Goal: Task Accomplishment & Management: Complete application form

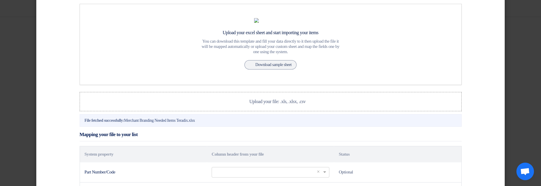
scroll to position [105, 0]
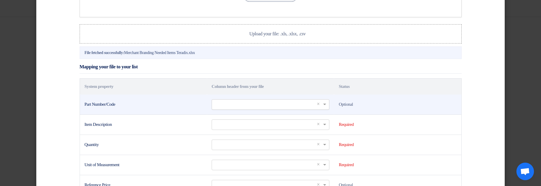
click at [222, 109] on input "text" at bounding box center [267, 105] width 105 height 10
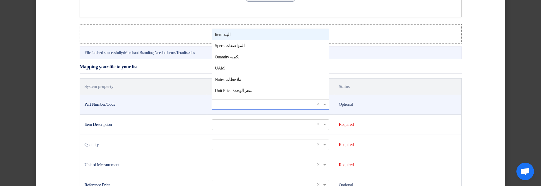
scroll to position [0, 0]
click at [285, 40] on div "Item البند" at bounding box center [270, 34] width 117 height 11
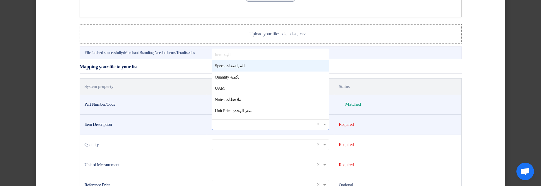
click at [216, 130] on input "text" at bounding box center [267, 125] width 105 height 10
click at [250, 72] on div "Specs المواصفات" at bounding box center [270, 65] width 117 height 11
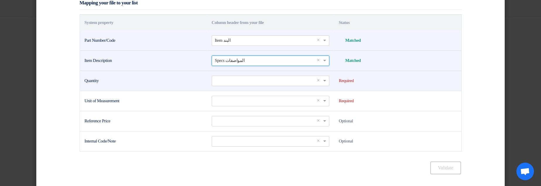
scroll to position [175, 0]
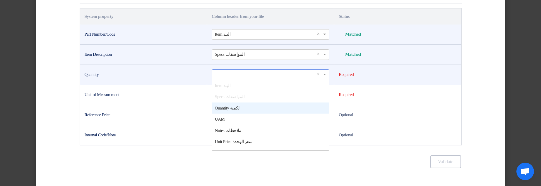
click at [240, 80] on input "text" at bounding box center [267, 75] width 105 height 10
click at [240, 111] on span "Quantity الكمية" at bounding box center [228, 108] width 26 height 5
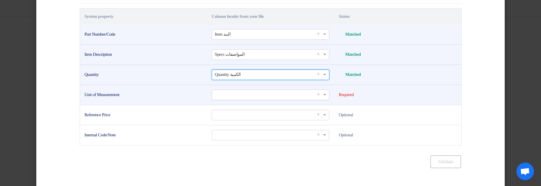
click at [239, 100] on input "text" at bounding box center [267, 95] width 105 height 10
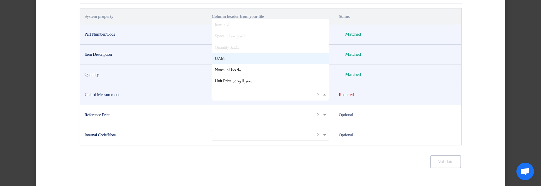
click at [251, 64] on div "UAM" at bounding box center [270, 58] width 117 height 11
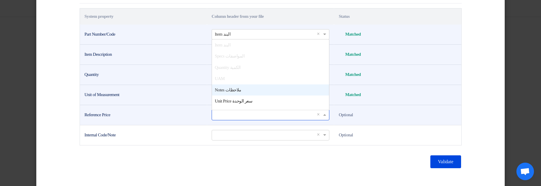
click at [235, 120] on input "text" at bounding box center [267, 115] width 105 height 10
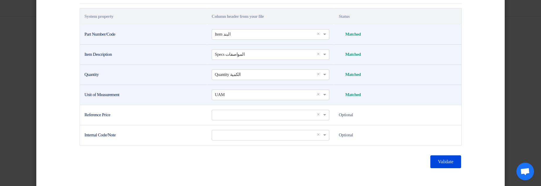
click at [168, 105] on td "Unit of Measurement" at bounding box center [143, 95] width 127 height 20
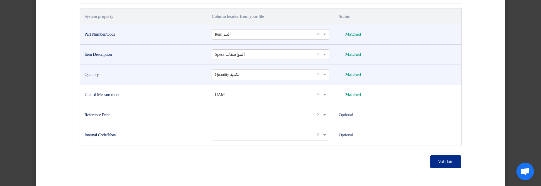
click at [434, 168] on button "Validate" at bounding box center [445, 162] width 30 height 13
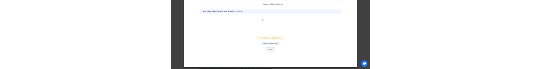
scroll to position [151, 0]
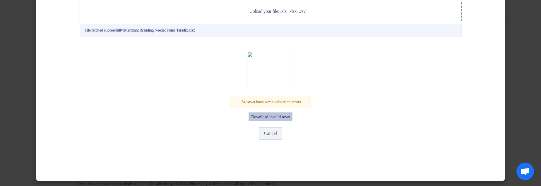
click at [278, 118] on button "Download invalid rows" at bounding box center [270, 117] width 44 height 9
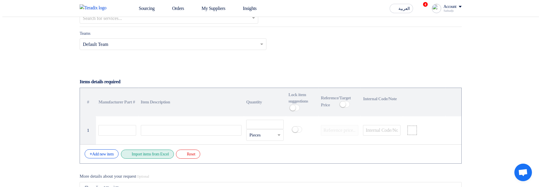
scroll to position [409, 0]
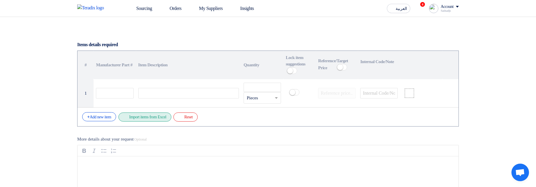
click at [148, 68] on div "Excel file Import items from Excel" at bounding box center [144, 117] width 53 height 9
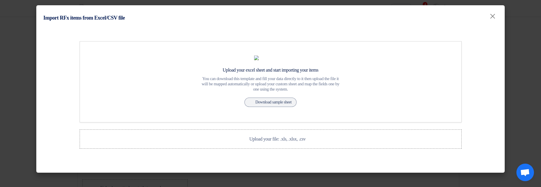
click at [148, 68] on div "Upload your excel sheet and start importing your items You can download this te…" at bounding box center [270, 95] width 390 height 108
click at [153, 68] on label "Upload your file: .xls, .xlsx, .csv Upload your file: .xls, .xlsx, .csv" at bounding box center [271, 139] width 382 height 19
click at [0, 0] on input "Upload your file: .xls, .xlsx, .csv Upload your file: .xls, .xlsx, .csv" at bounding box center [0, 0] width 0 height 0
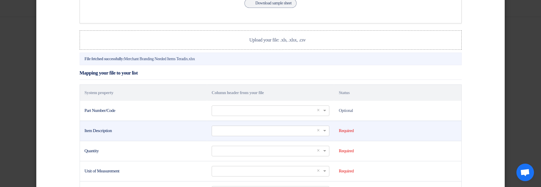
scroll to position [105, 0]
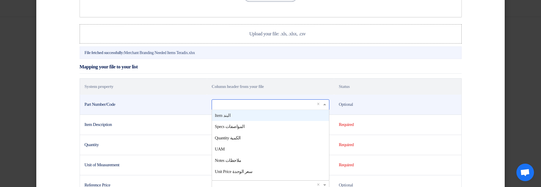
click at [249, 68] on input "text" at bounding box center [267, 105] width 105 height 10
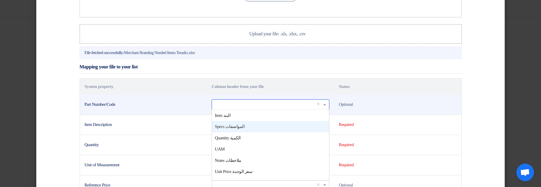
click at [247, 68] on div "Specs المواصفات" at bounding box center [270, 126] width 117 height 11
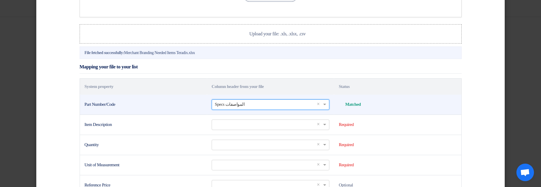
click at [253, 68] on input "text" at bounding box center [267, 105] width 105 height 10
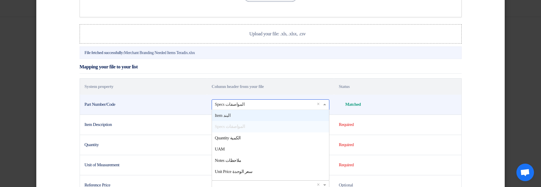
scroll to position [0, 0]
click at [256, 68] on div "Item البند" at bounding box center [270, 115] width 117 height 11
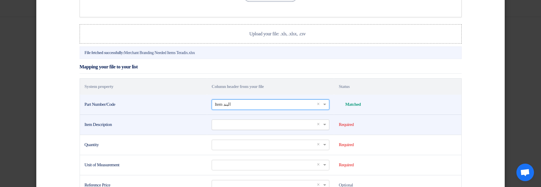
click at [251, 68] on input "text" at bounding box center [267, 125] width 105 height 10
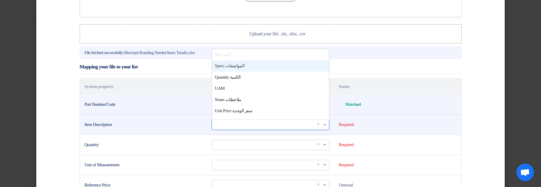
click at [242, 66] on div "Specs المواصفات" at bounding box center [270, 65] width 117 height 11
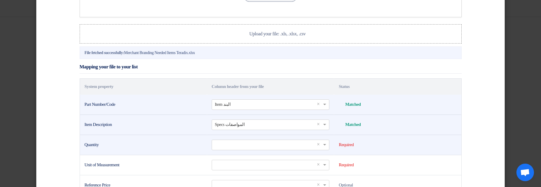
click at [233, 68] on td "Select a column... × ×" at bounding box center [270, 145] width 127 height 20
click at [235, 68] on input "text" at bounding box center [267, 145] width 105 height 10
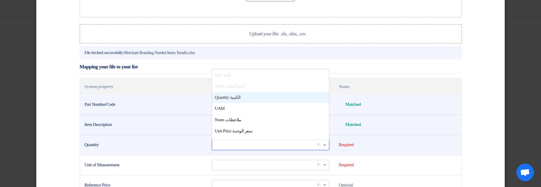
click at [243, 68] on div "Quantity الكمية" at bounding box center [270, 97] width 117 height 11
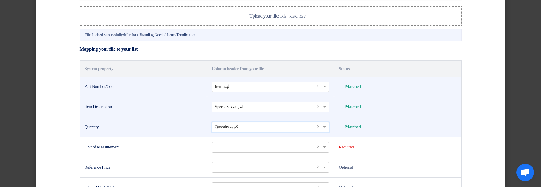
scroll to position [140, 0]
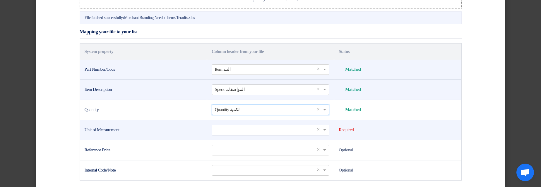
click at [234, 68] on input "text" at bounding box center [267, 130] width 105 height 10
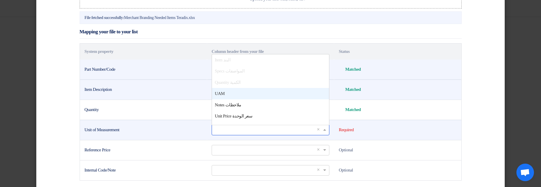
click at [238, 68] on div "UAM" at bounding box center [270, 93] width 117 height 11
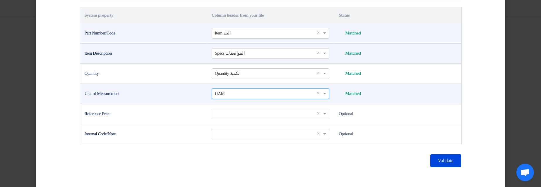
scroll to position [179, 0]
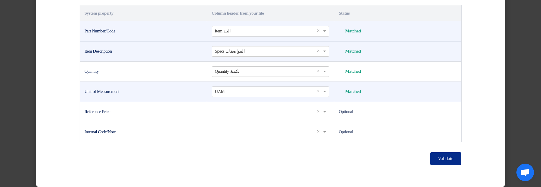
click at [438, 68] on button "Validate" at bounding box center [445, 158] width 30 height 13
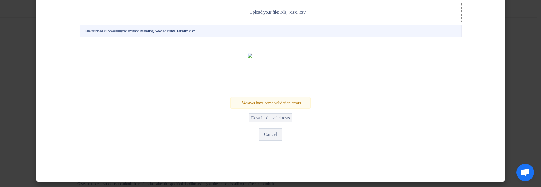
scroll to position [122, 0]
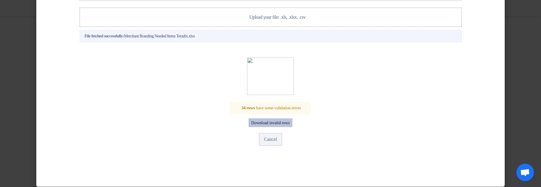
click at [281, 68] on button "Download invalid rows" at bounding box center [270, 122] width 44 height 9
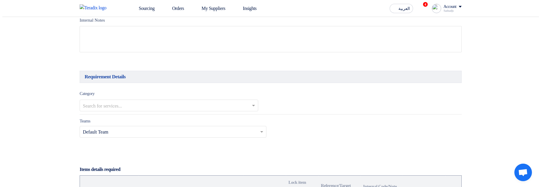
scroll to position [374, 0]
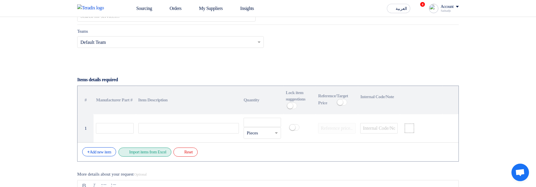
click at [161, 156] on div "Excel file Import items from Excel" at bounding box center [144, 152] width 53 height 9
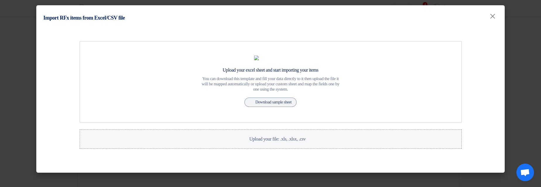
click at [161, 149] on label "Upload your file: .xls, .xlsx, .csv Upload your file: .xls, .xlsx, .csv" at bounding box center [271, 139] width 382 height 19
click at [0, 0] on input "Upload your file: .xls, .xlsx, .csv Upload your file: .xls, .xlsx, .csv" at bounding box center [0, 0] width 0 height 0
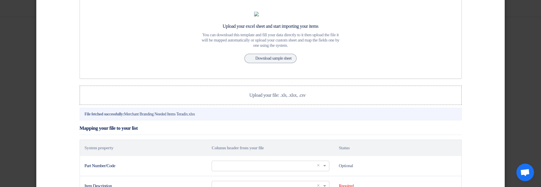
scroll to position [105, 0]
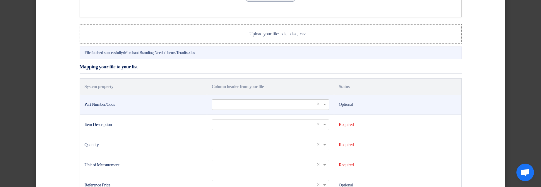
drag, startPoint x: 246, startPoint y: 131, endPoint x: 245, endPoint y: 128, distance: 3.6
click at [245, 109] on input "text" at bounding box center [267, 105] width 105 height 10
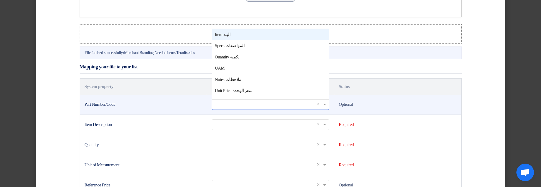
click at [244, 40] on div "Item البند" at bounding box center [270, 34] width 117 height 11
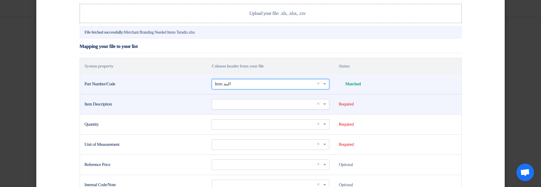
scroll to position [140, 0]
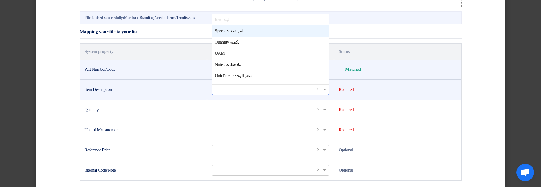
drag, startPoint x: 251, startPoint y: 112, endPoint x: 247, endPoint y: 100, distance: 13.0
click at [250, 94] on input "text" at bounding box center [267, 90] width 105 height 10
click at [242, 33] on span "Specs المواصفات" at bounding box center [230, 30] width 30 height 5
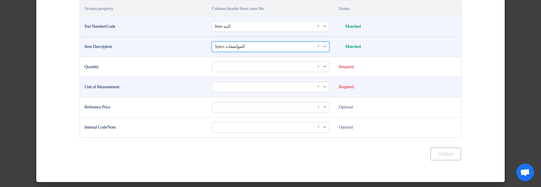
scroll to position [206, 0]
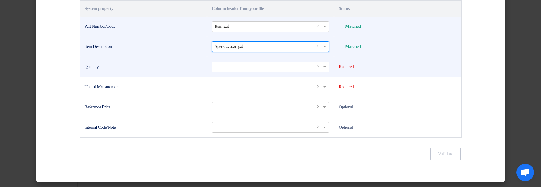
click at [236, 69] on input "text" at bounding box center [267, 67] width 105 height 10
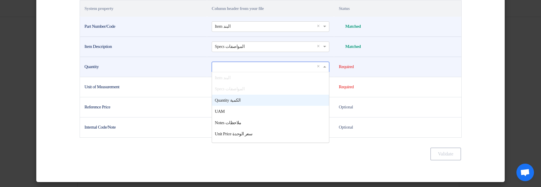
click at [236, 99] on span "Quantity الكمية" at bounding box center [228, 100] width 26 height 5
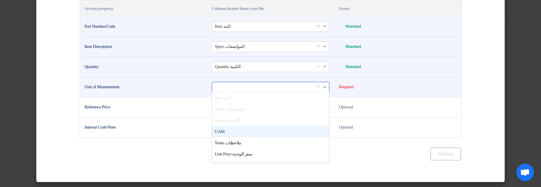
click at [249, 90] on input "text" at bounding box center [267, 87] width 105 height 10
click at [245, 128] on div "UAM" at bounding box center [270, 131] width 117 height 11
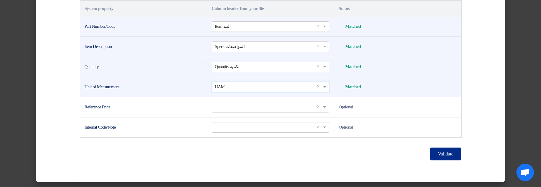
click at [436, 154] on button "Validate" at bounding box center [445, 154] width 30 height 13
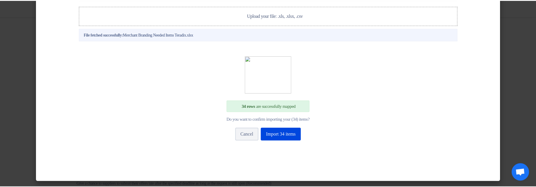
scroll to position [146, 0]
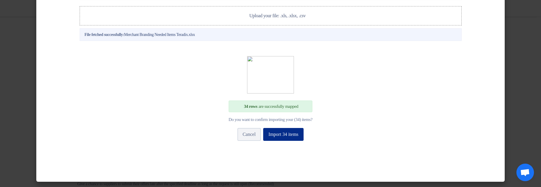
click at [281, 135] on button "Import 34 items" at bounding box center [283, 134] width 40 height 13
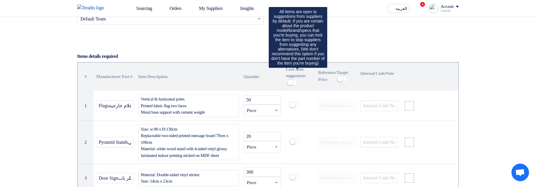
scroll to position [409, 0]
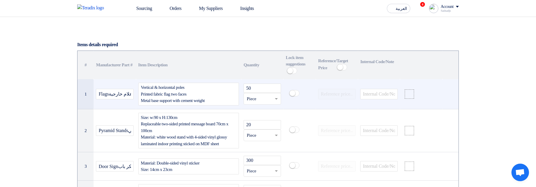
click at [209, 97] on div "Vertical & horizontal poles Printed fabric flag two faces Metal base support wi…" at bounding box center [188, 94] width 101 height 23
click at [233, 101] on div "Vertical & horizontal poles Printed fabric flag two faces Metal base support wi…" at bounding box center [188, 94] width 101 height 23
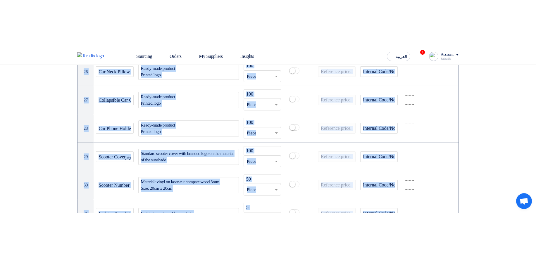
scroll to position [1919, 0]
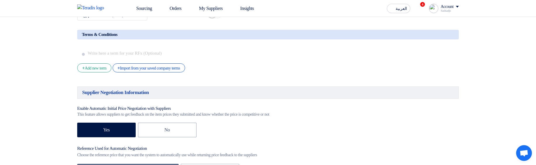
drag, startPoint x: 346, startPoint y: 165, endPoint x: 361, endPoint y: 259, distance: 95.6
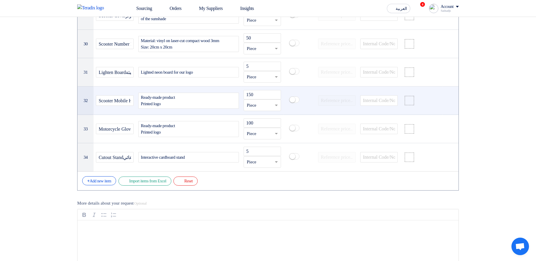
scroll to position [1323, 0]
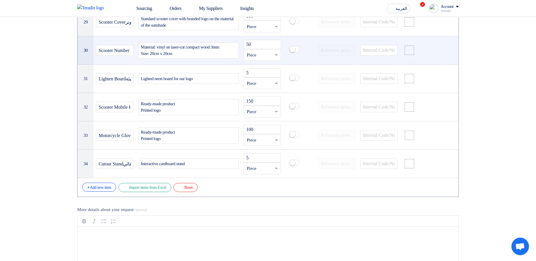
click at [225, 58] on div "Material: vinyl on laser-cut compact wood 3mm Size: 20cm x 20cm" at bounding box center [188, 50] width 101 height 16
click at [232, 58] on div "Material: vinyl on laser-cut compact wood 3mm Size: 20cm x 20cm" at bounding box center [188, 50] width 101 height 16
click at [160, 58] on div "Material: vinyl on laser-cut compact wood 3mm Size: 20cm x 20cm" at bounding box center [188, 50] width 101 height 16
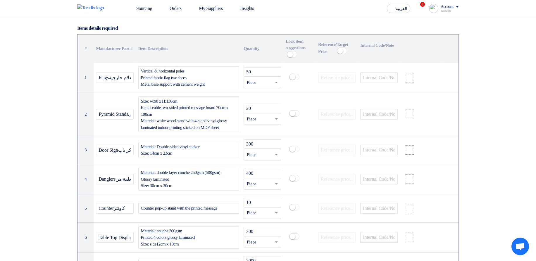
scroll to position [375, 0]
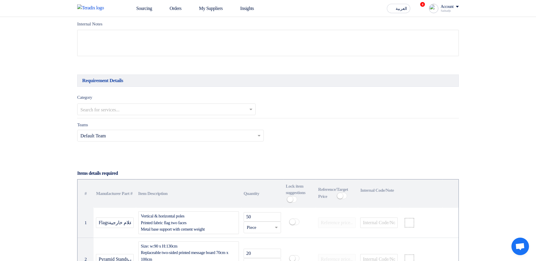
scroll to position [35, 0]
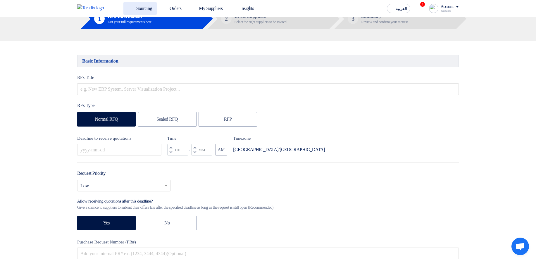
click at [123, 14] on link "Sourcing" at bounding box center [139, 8] width 33 height 13
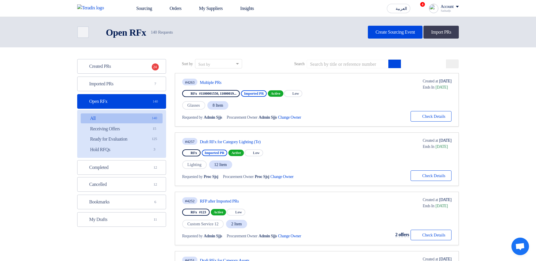
click at [450, 63] on use at bounding box center [450, 63] width 0 height 0
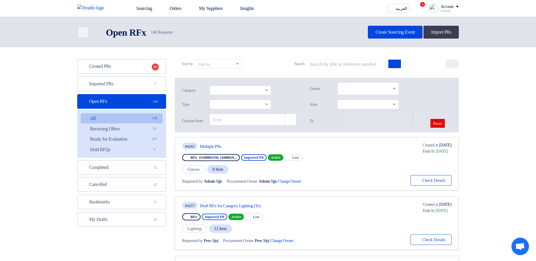
click at [450, 63] on use at bounding box center [450, 63] width 0 height 0
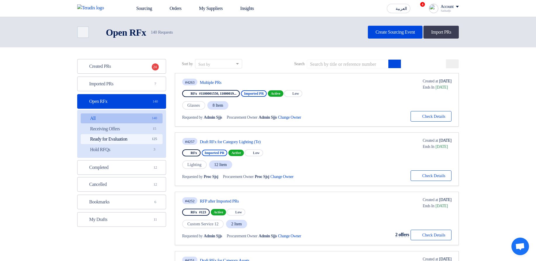
click at [132, 134] on link "Ready for Evaluation Ready for Evaluation 125" at bounding box center [122, 139] width 82 height 10
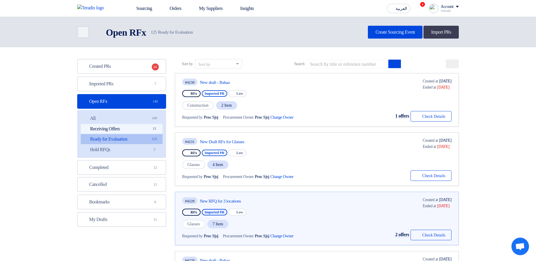
click at [131, 132] on link "Receiving Offers Receiving Offers 15" at bounding box center [122, 129] width 82 height 10
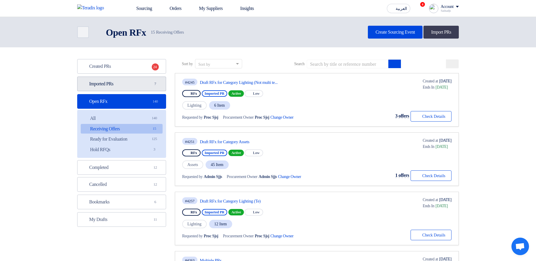
click at [137, 86] on link "Imported PRs Imported PRs 7" at bounding box center [121, 84] width 89 height 15
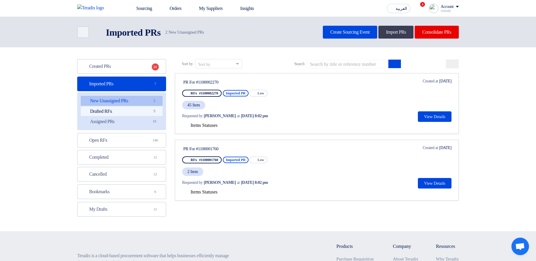
click at [131, 113] on link "Drafted RFx Drafted RFx 5" at bounding box center [122, 111] width 82 height 10
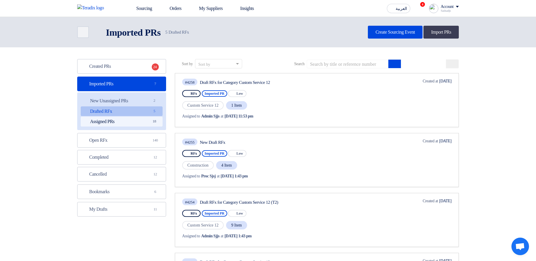
click at [134, 124] on link "Assigned PRs Assigned PRs 18" at bounding box center [122, 122] width 82 height 10
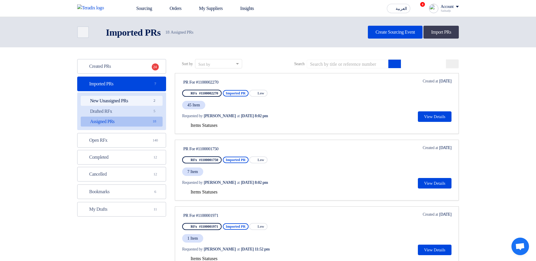
click at [138, 101] on link "New Unassigned PRs New Unassigned PRs 2" at bounding box center [122, 101] width 82 height 10
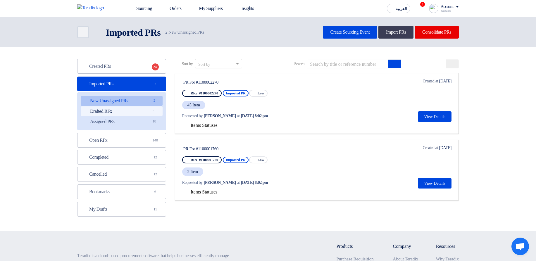
click at [135, 111] on link "Drafted RFx Drafted RFx 5" at bounding box center [122, 111] width 82 height 10
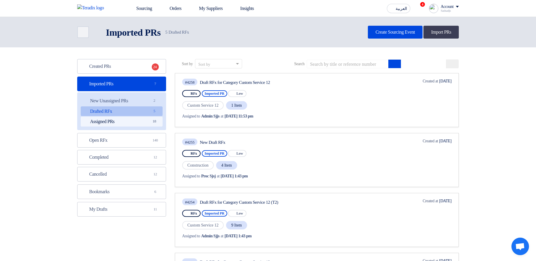
click at [134, 118] on link "Assigned PRs Assigned PRs 18" at bounding box center [122, 122] width 82 height 10
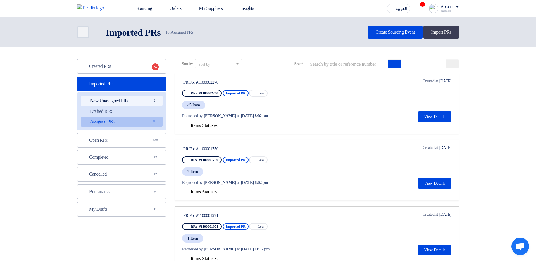
click at [138, 96] on link "New Unassigned PRs New Unassigned PRs 2" at bounding box center [122, 101] width 82 height 10
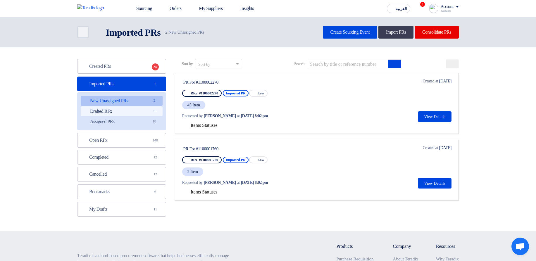
click at [132, 108] on link "Drafted RFx Drafted RFx 5" at bounding box center [122, 111] width 82 height 10
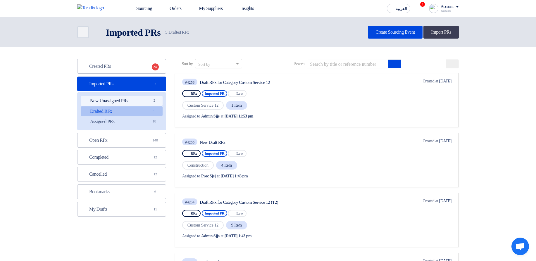
click at [136, 100] on link "New Unassigned PRs New Unassigned PRs 2" at bounding box center [122, 101] width 82 height 10
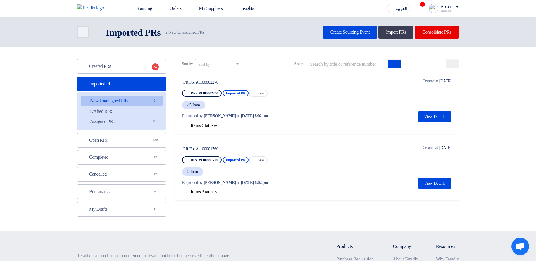
click at [459, 69] on div "Sort by Sort by Search" at bounding box center [317, 66] width 284 height 14
click at [455, 66] on icon at bounding box center [452, 65] width 5 height 5
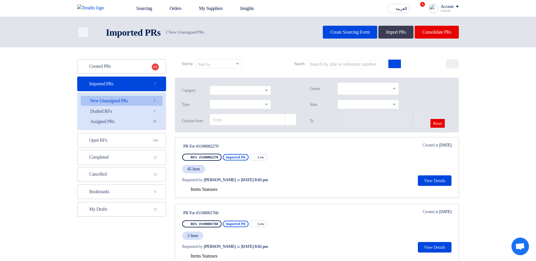
click at [514, 90] on section "Created PRs Created PRs 24 Imported PRs Imported PRs 7 New Unassigned PRs New U…" at bounding box center [268, 164] width 536 height 235
click at [454, 6] on div "Account" at bounding box center [447, 6] width 13 height 5
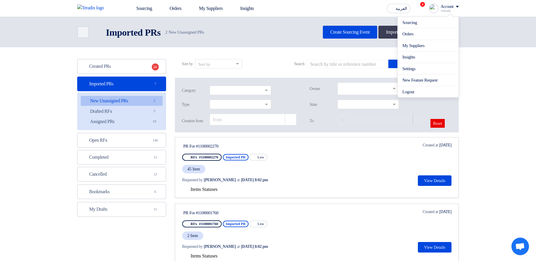
click at [506, 25] on header "Back Imported PRs Imported PRs 2" at bounding box center [268, 32] width 536 height 30
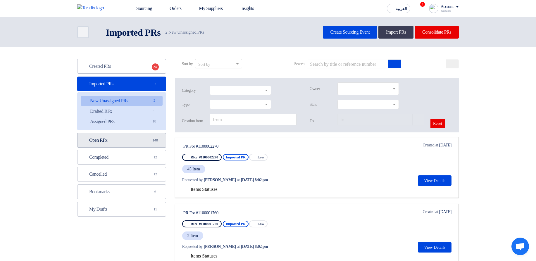
click at [112, 144] on link "Open RFx Open RFx 140" at bounding box center [121, 140] width 89 height 15
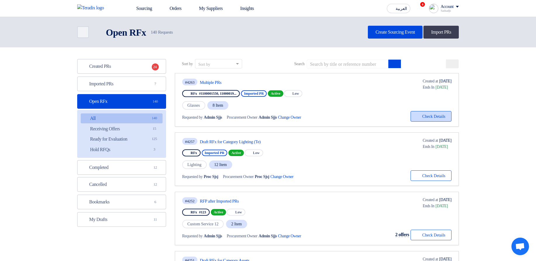
click at [433, 117] on button "Check details Check Details" at bounding box center [431, 116] width 41 height 11
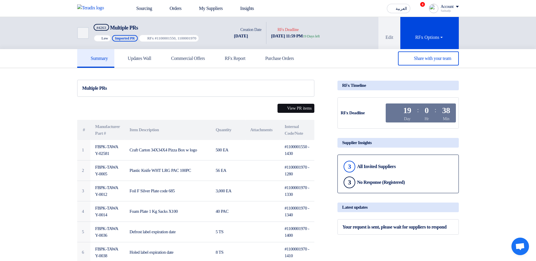
click at [304, 108] on button "View PR items" at bounding box center [296, 108] width 37 height 9
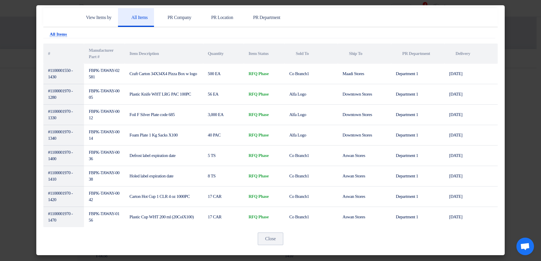
click at [517, 105] on modal-container "View Items by All Items PR Company PR Location PR Department Attachments All It…" at bounding box center [270, 130] width 541 height 261
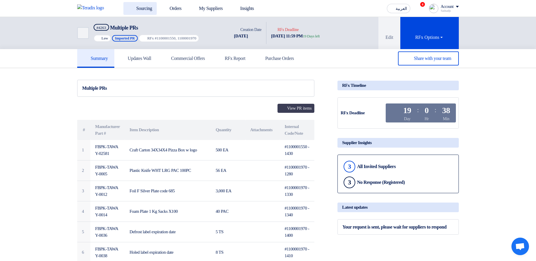
click at [123, 11] on link "Sourcing" at bounding box center [139, 8] width 33 height 13
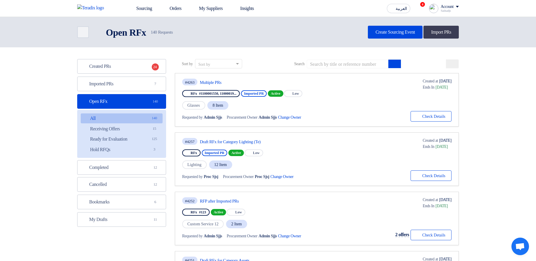
click at [117, 92] on div "Created PRs Created PRs 24 Imported PRs Imported PRs 7 Open RFx Open RFx 140 Al…" at bounding box center [121, 143] width 89 height 168
click at [139, 84] on link "Imported PRs Imported PRs 7" at bounding box center [121, 84] width 89 height 15
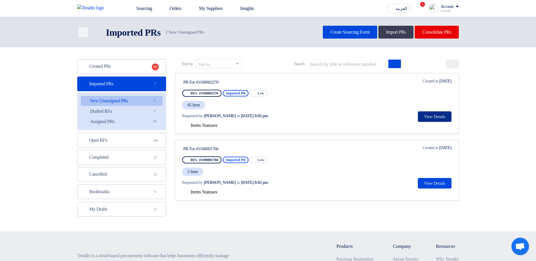
click at [452, 117] on button "View Details" at bounding box center [435, 116] width 34 height 11
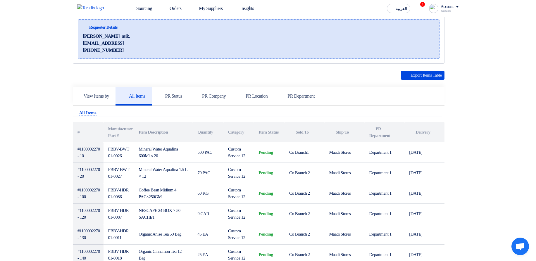
scroll to position [70, 0]
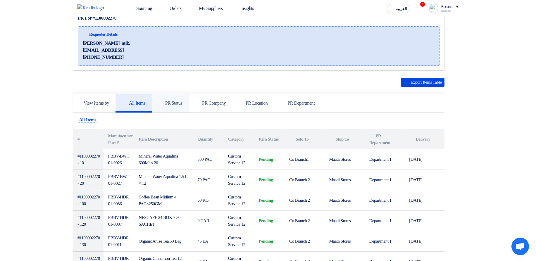
click at [152, 99] on link "PR Status" at bounding box center [170, 103] width 37 height 19
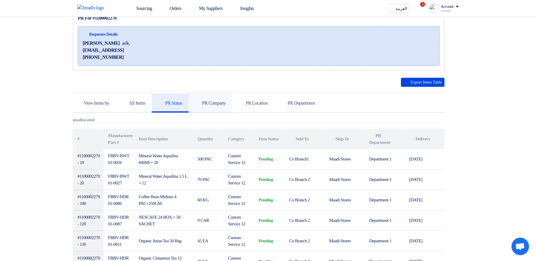
click at [195, 100] on icon at bounding box center [198, 103] width 6 height 6
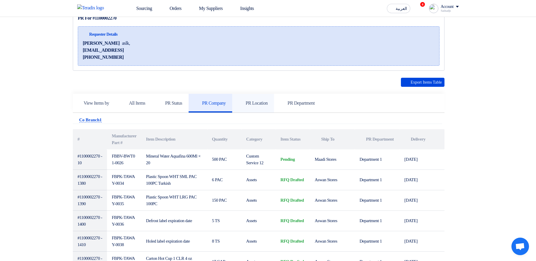
click at [239, 100] on use at bounding box center [239, 100] width 0 height 0
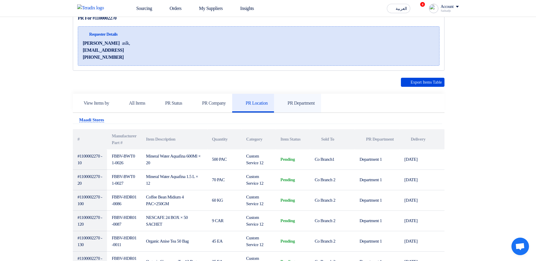
click at [274, 100] on link "PR Department" at bounding box center [297, 103] width 47 height 19
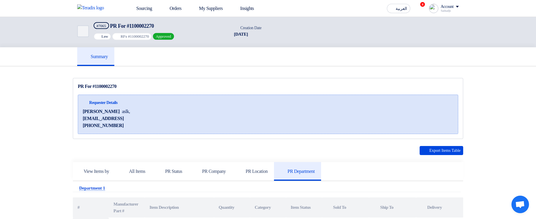
scroll to position [0, 0]
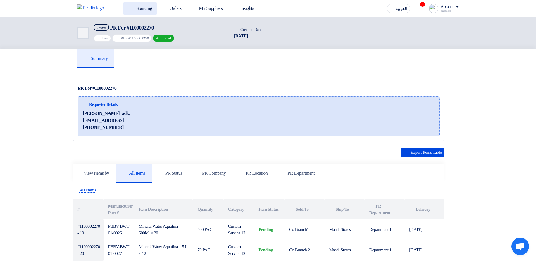
click at [128, 5] on use at bounding box center [128, 5] width 0 height 0
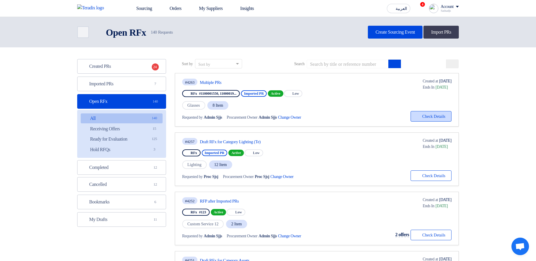
click at [436, 114] on button "Check details Check Details" at bounding box center [431, 116] width 41 height 11
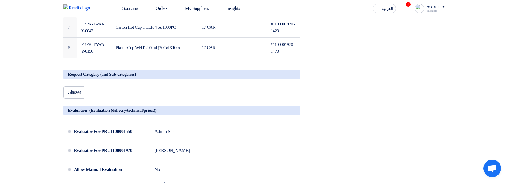
scroll to position [175, 0]
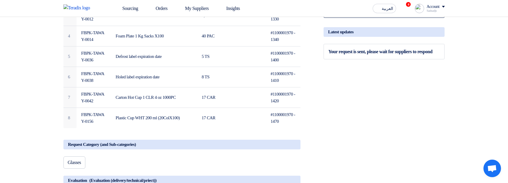
click at [296, 146] on icon at bounding box center [292, 146] width 7 height 7
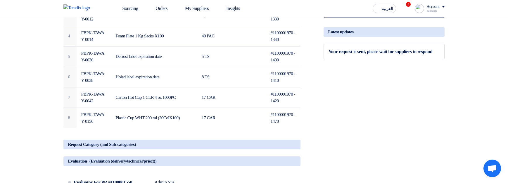
click at [296, 165] on icon at bounding box center [292, 163] width 7 height 7
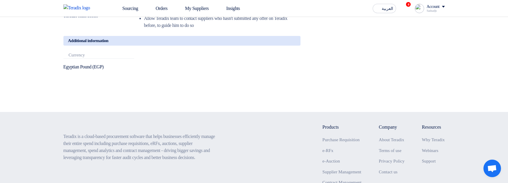
scroll to position [421, 0]
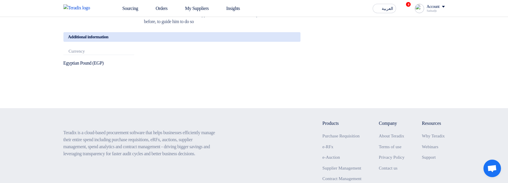
click at [296, 43] on icon at bounding box center [292, 39] width 7 height 7
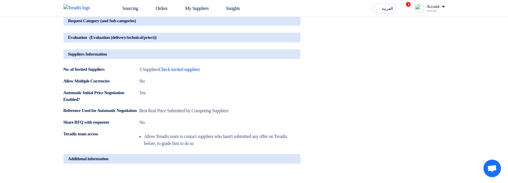
scroll to position [281, 0]
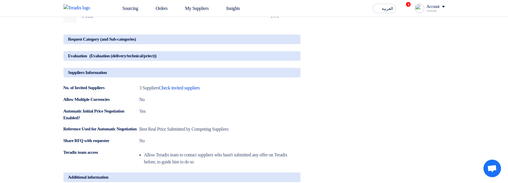
click at [296, 78] on icon at bounding box center [292, 74] width 7 height 7
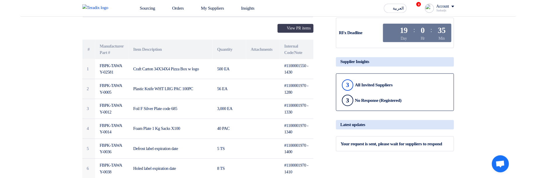
scroll to position [70, 0]
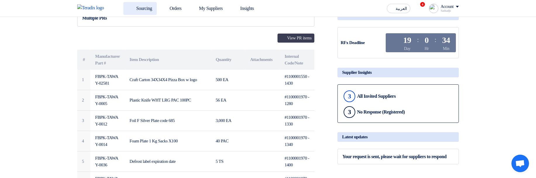
click at [142, 5] on link "Sourcing" at bounding box center [139, 8] width 33 height 13
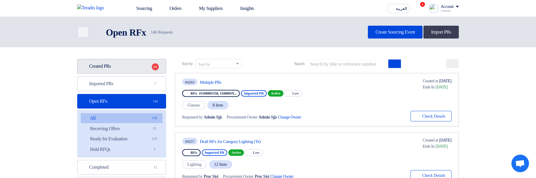
click at [122, 66] on link "Created PRs Created PRs 24" at bounding box center [121, 66] width 89 height 15
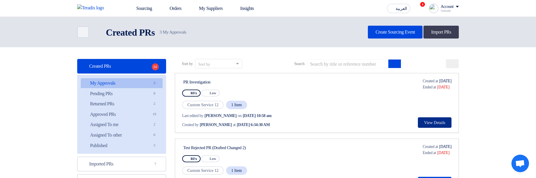
click at [436, 124] on button "View Details" at bounding box center [435, 123] width 34 height 11
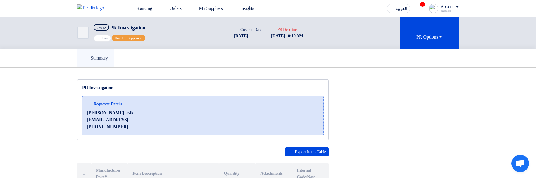
click at [113, 60] on link "Summary" at bounding box center [95, 58] width 37 height 19
click at [135, 12] on link "Sourcing" at bounding box center [139, 8] width 33 height 13
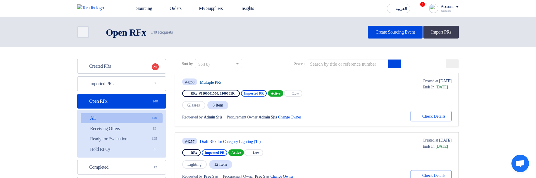
click at [209, 82] on link "Multiple PRs" at bounding box center [255, 82] width 110 height 5
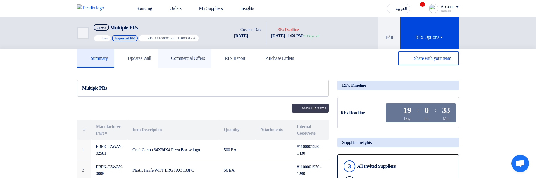
click at [199, 62] on link "Commercial Offers" at bounding box center [185, 58] width 54 height 19
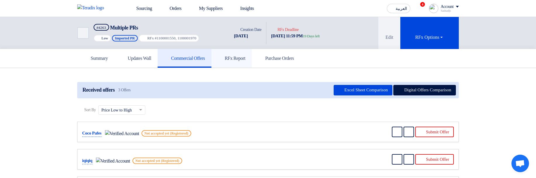
click at [234, 59] on link "RFx Report" at bounding box center [231, 58] width 40 height 19
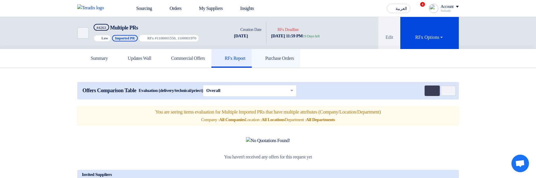
click at [300, 61] on link "Purchase Orders" at bounding box center [276, 58] width 49 height 19
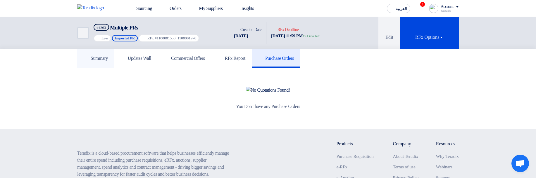
click at [94, 58] on h5 "Summary" at bounding box center [96, 59] width 24 height 6
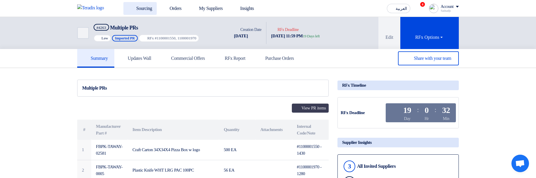
click at [144, 8] on link "Sourcing" at bounding box center [139, 8] width 33 height 13
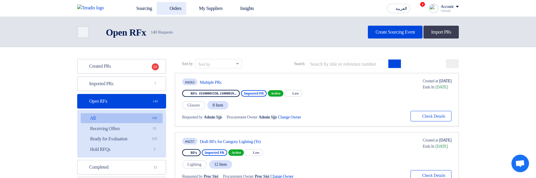
click at [181, 11] on link "Orders" at bounding box center [172, 8] width 30 height 13
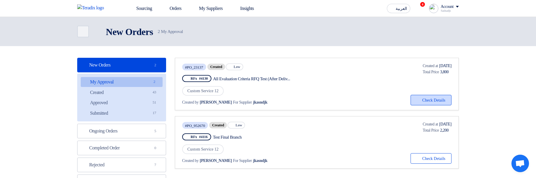
click at [425, 96] on button "Check details Check Details" at bounding box center [431, 100] width 41 height 11
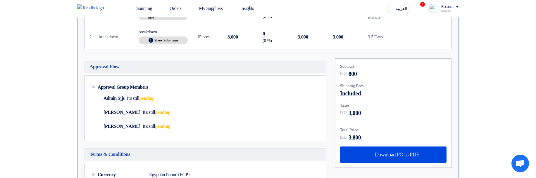
scroll to position [140, 0]
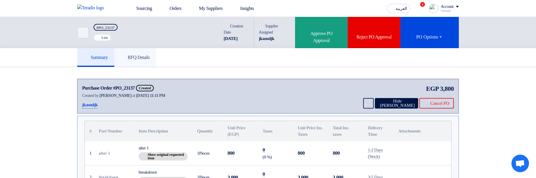
click at [144, 59] on h5 "RFQ Details" at bounding box center [135, 58] width 29 height 6
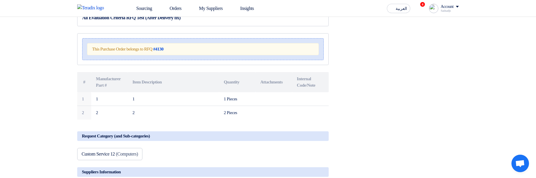
scroll to position [70, 0]
click at [164, 47] on strong "#4130" at bounding box center [158, 48] width 10 height 5
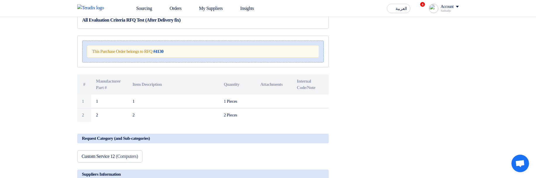
scroll to position [35, 0]
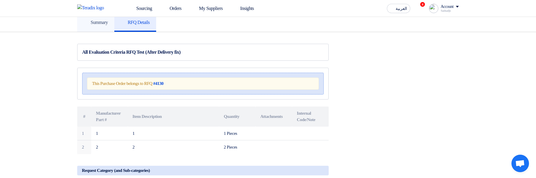
click at [95, 31] on div "Summary RFQ Details" at bounding box center [268, 22] width 536 height 19
click at [104, 25] on link "Summary" at bounding box center [95, 22] width 37 height 19
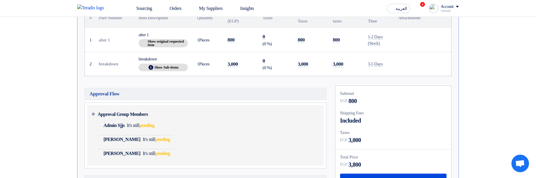
scroll to position [140, 0]
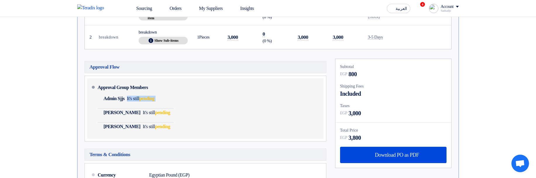
drag, startPoint x: 173, startPoint y: 92, endPoint x: 189, endPoint y: 104, distance: 20.6
click at [189, 104] on div "Approval Group Members Admin Sjjs It's still pending [PERSON_NAME] It's still p…" at bounding box center [210, 109] width 224 height 56
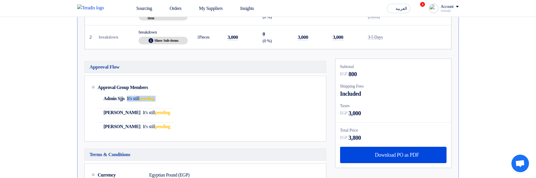
click at [185, 103] on div at bounding box center [185, 103] width 0 height 0
click at [329, 144] on div "Approval Flow Approval Group Members Admin Sjjs It's still pending It's still" at bounding box center [205, 168] width 251 height 218
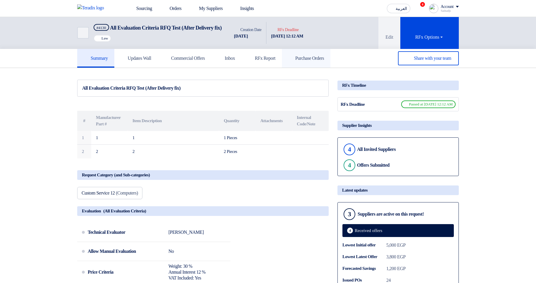
click at [320, 61] on h5 "Purchase Orders" at bounding box center [306, 58] width 36 height 6
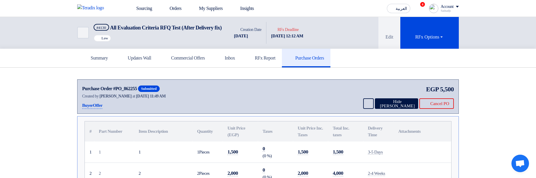
click at [152, 99] on span "16 Sep 2024, 11:49 AM" at bounding box center [151, 96] width 30 height 4
click at [152, 99] on span "[DATE] 11:49 AM" at bounding box center [151, 96] width 30 height 4
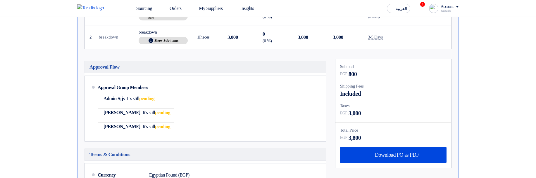
click at [496, 82] on section "Purchase Order #PO_23137 Created Created by [PERSON_NAME] at [DATE] 11:11 PM [G…" at bounding box center [268, 110] width 536 height 366
click at [525, 77] on section "Purchase Order #PO_23137 Created Created by [PERSON_NAME] at [DATE] 11:11 PM [G…" at bounding box center [268, 110] width 536 height 366
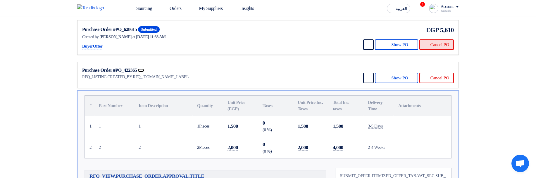
scroll to position [316, 0]
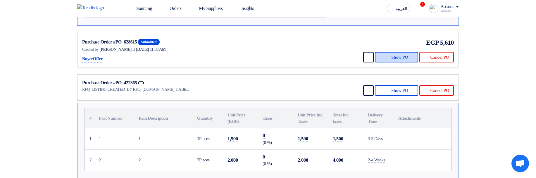
click at [400, 63] on button "Show PO" at bounding box center [396, 57] width 43 height 11
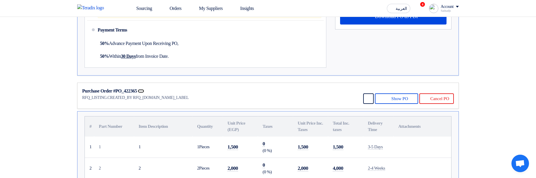
scroll to position [351, 0]
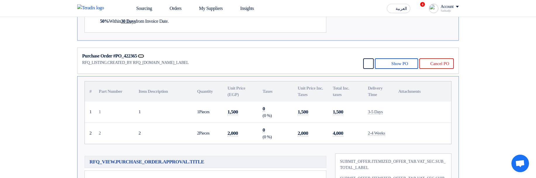
click at [297, 89] on th "Unit Price Inc. Taxes" at bounding box center [310, 92] width 35 height 20
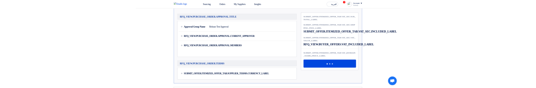
scroll to position [491, 0]
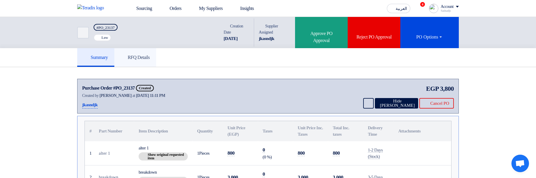
click at [140, 60] on h5 "RFQ Details" at bounding box center [135, 58] width 29 height 6
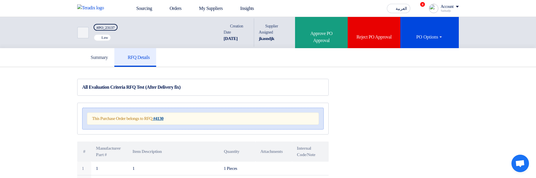
click at [164, 119] on strong "#4130" at bounding box center [158, 118] width 10 height 5
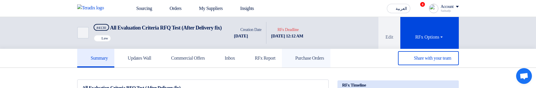
click at [324, 61] on h5 "Purchase Orders" at bounding box center [306, 58] width 36 height 6
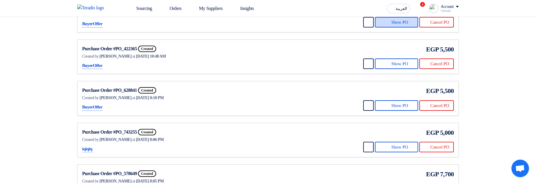
click at [393, 27] on button "Show PO" at bounding box center [396, 22] width 43 height 11
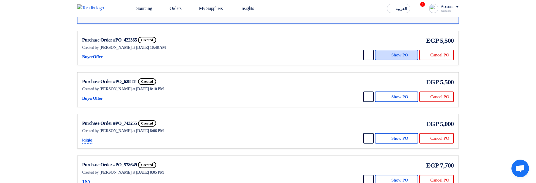
click at [394, 60] on button "Show PO" at bounding box center [396, 55] width 43 height 11
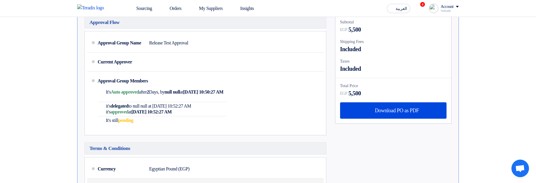
scroll to position [263, 0]
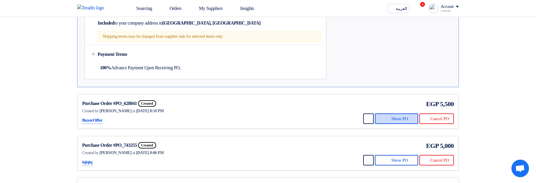
click at [401, 124] on button "Show PO" at bounding box center [396, 118] width 43 height 11
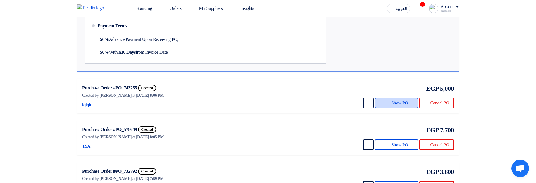
click at [379, 108] on button "Show PO" at bounding box center [396, 103] width 43 height 11
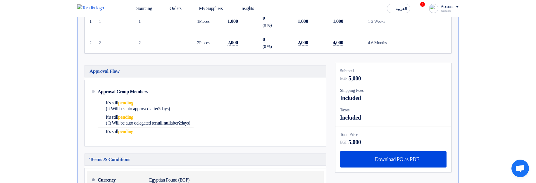
scroll to position [508, 0]
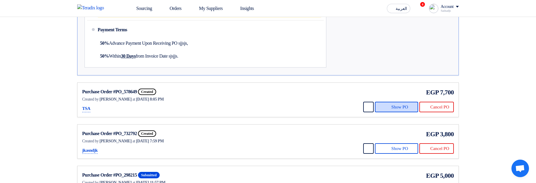
click at [391, 112] on button "Show PO" at bounding box center [396, 107] width 43 height 11
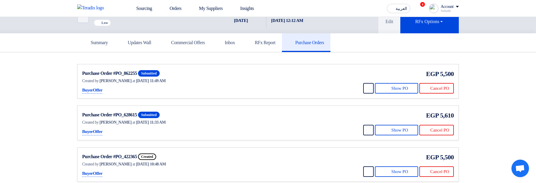
scroll to position [0, 0]
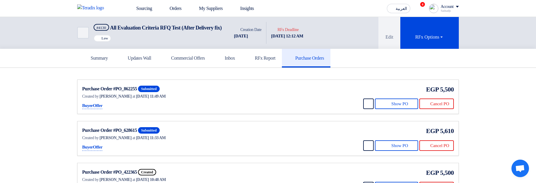
click at [161, 99] on span "[DATE] 11:49 AM" at bounding box center [151, 96] width 30 height 4
click at [161, 99] on span "16 Sep 2024, 11:49 AM" at bounding box center [151, 96] width 30 height 4
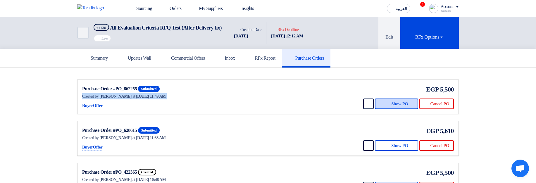
drag, startPoint x: 395, startPoint y: 111, endPoint x: 317, endPoint y: 118, distance: 78.6
click at [395, 109] on button "Show PO" at bounding box center [396, 104] width 43 height 11
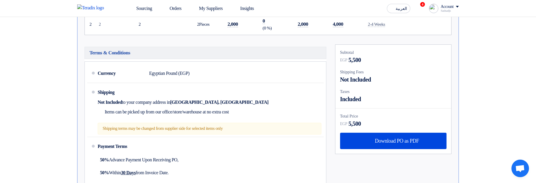
scroll to position [175, 0]
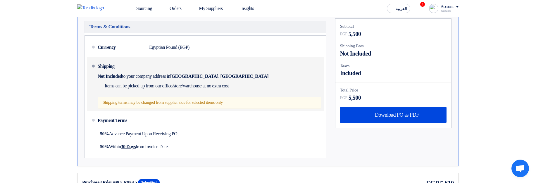
drag, startPoint x: 178, startPoint y: 70, endPoint x: 280, endPoint y: 116, distance: 111.3
click at [236, 109] on div "Shipping Not Included to your company address in Egypt, القاهرة Items can be pi…" at bounding box center [210, 83] width 224 height 49
click at [280, 109] on div "Shipping terms may be changed from supplier side for selected items only" at bounding box center [210, 103] width 224 height 12
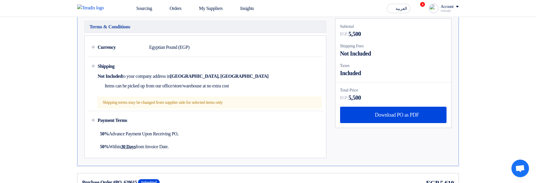
scroll to position [316, 0]
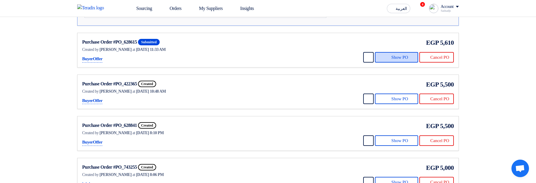
click at [391, 63] on button "Show PO" at bounding box center [396, 57] width 43 height 11
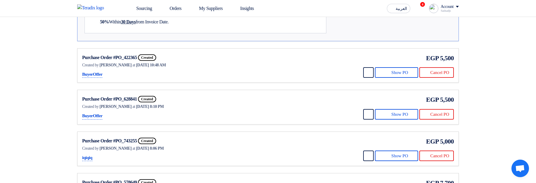
scroll to position [351, 0]
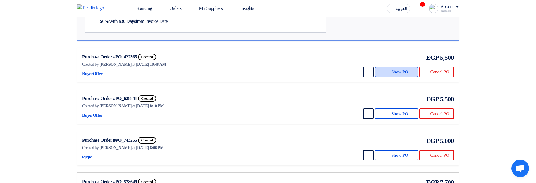
click at [402, 77] on button "Show PO" at bounding box center [396, 72] width 43 height 11
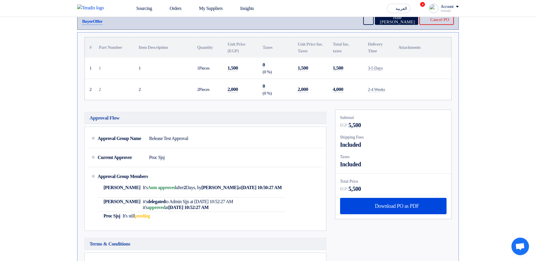
scroll to position [140, 0]
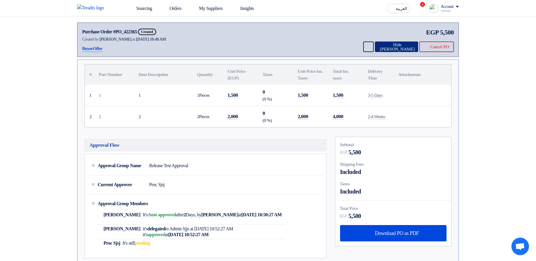
click at [400, 52] on button "Hide PO" at bounding box center [396, 47] width 43 height 11
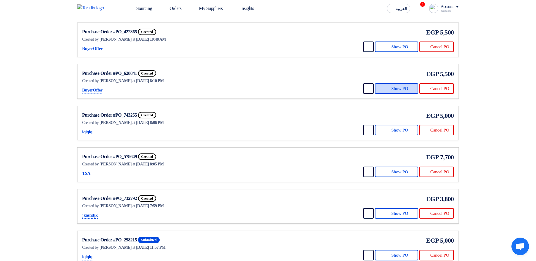
click at [398, 94] on button "Show PO" at bounding box center [396, 88] width 43 height 11
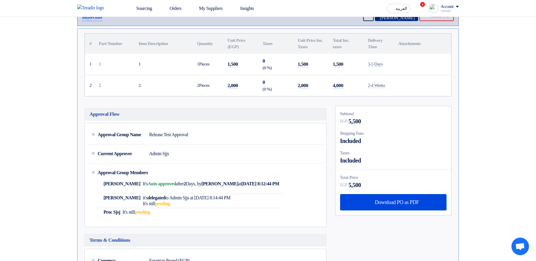
scroll to position [246, 0]
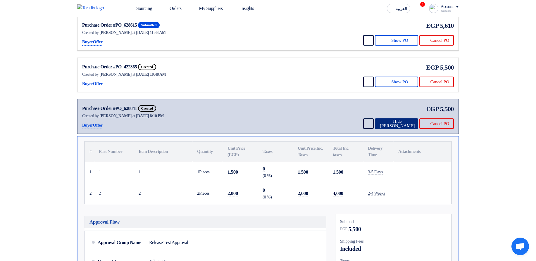
click at [384, 129] on button "Hide PO" at bounding box center [396, 123] width 43 height 11
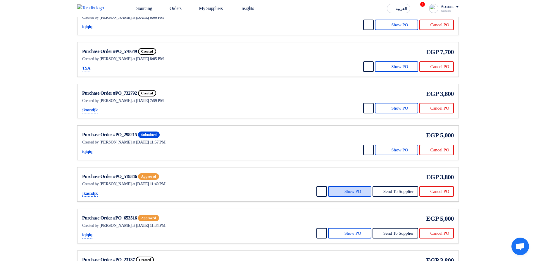
click at [342, 183] on button "Show PO" at bounding box center [349, 191] width 43 height 11
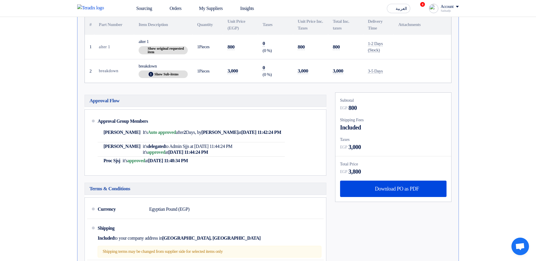
scroll to position [456, 0]
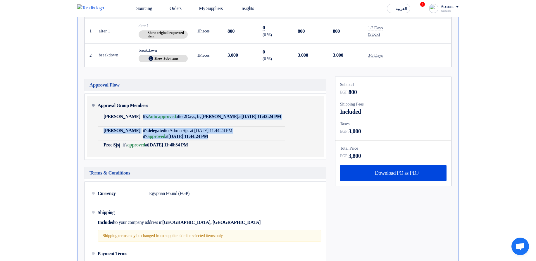
drag, startPoint x: 299, startPoint y: 120, endPoint x: 312, endPoint y: 139, distance: 22.4
click at [312, 139] on div "Approval Group Members Sadsadjs Askjd It's Auto approved after 2 Days, by Sadsa…" at bounding box center [210, 127] width 224 height 56
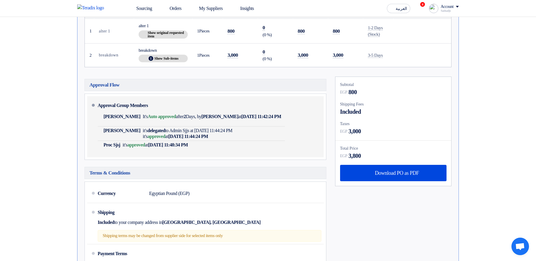
click at [312, 139] on div "Approval Group Members Sadsadjs Askjd It's Auto approved after 2 Days, by Sadsa…" at bounding box center [210, 127] width 224 height 56
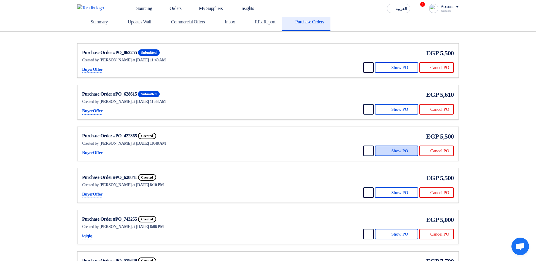
scroll to position [0, 0]
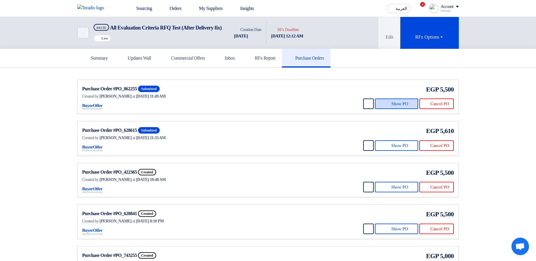
click at [388, 109] on button "Show PO" at bounding box center [396, 104] width 43 height 11
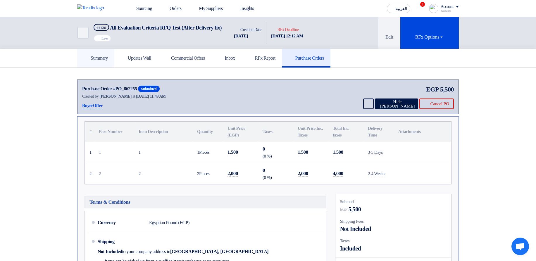
click at [104, 68] on link "Summary" at bounding box center [95, 58] width 37 height 19
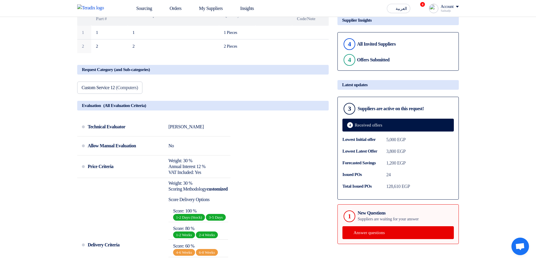
scroll to position [105, 0]
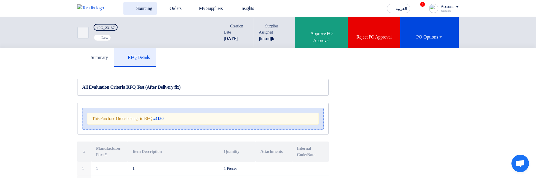
click at [157, 9] on link "Sourcing" at bounding box center [139, 8] width 33 height 13
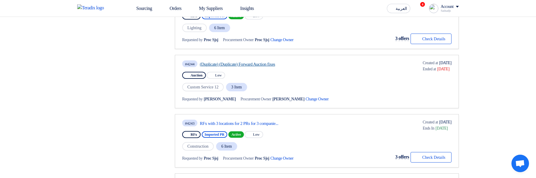
scroll to position [386, 0]
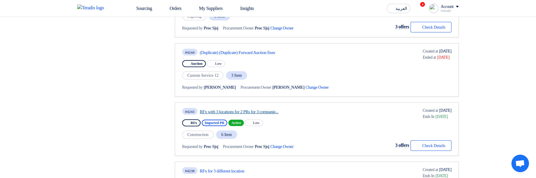
click at [238, 113] on link "RFx with 3 locations for 2 PRs for 3 companie..." at bounding box center [255, 111] width 110 height 5
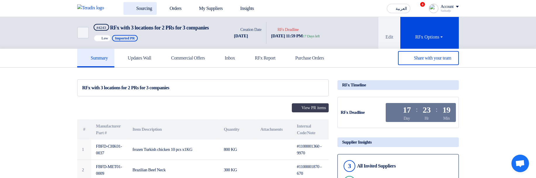
click at [132, 13] on link "Sourcing" at bounding box center [139, 8] width 33 height 13
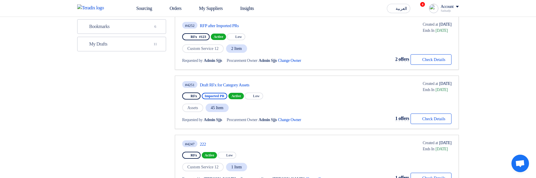
scroll to position [211, 0]
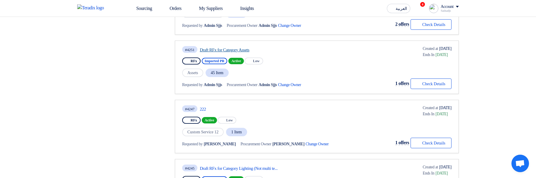
click at [218, 49] on link "Draft RFx for Category Assets" at bounding box center [255, 49] width 110 height 5
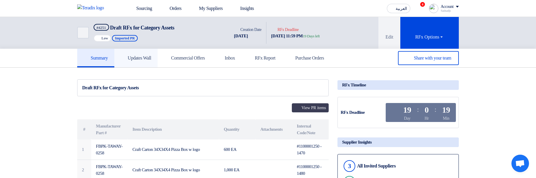
click at [153, 62] on link "Updates Wall" at bounding box center [135, 58] width 43 height 19
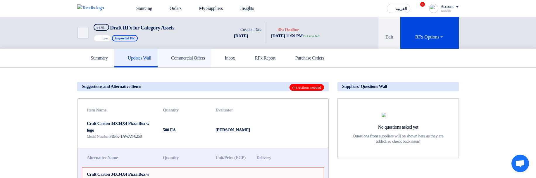
click at [211, 63] on link "Commercial Offers" at bounding box center [185, 58] width 54 height 19
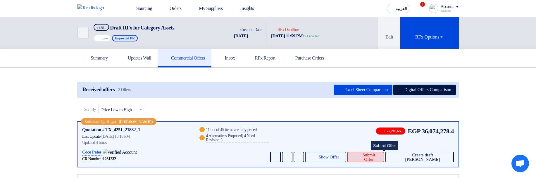
click at [380, 159] on span "Submit Offer" at bounding box center [369, 157] width 22 height 9
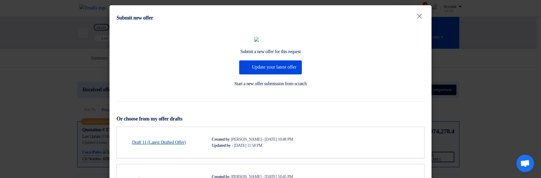
click at [159, 146] on link "Draft 11 (Latest Drafted Offer)" at bounding box center [159, 142] width 54 height 7
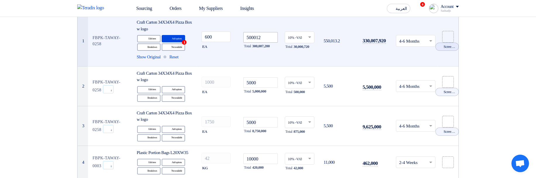
scroll to position [105, 0]
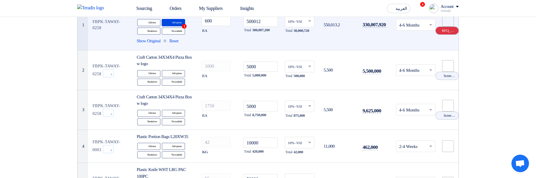
click at [437, 29] on use at bounding box center [437, 29] width 0 height 0
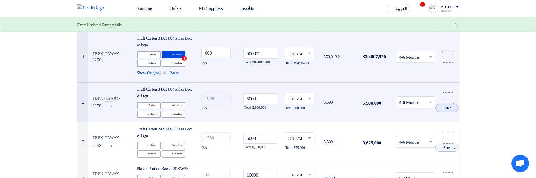
scroll to position [70, 0]
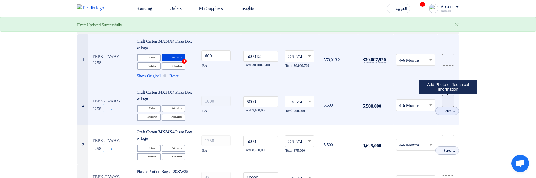
click at [447, 101] on icon at bounding box center [448, 101] width 5 height 5
click at [0, 0] on input "file" at bounding box center [0, 0] width 0 height 0
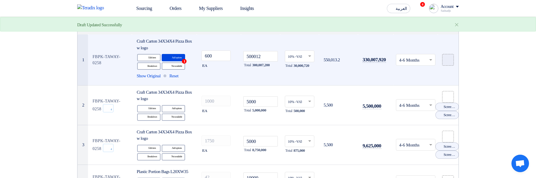
click at [450, 58] on icon at bounding box center [448, 60] width 5 height 5
click at [0, 0] on input "file" at bounding box center [0, 0] width 0 height 0
click at [178, 77] on span "Reset" at bounding box center [173, 76] width 9 height 7
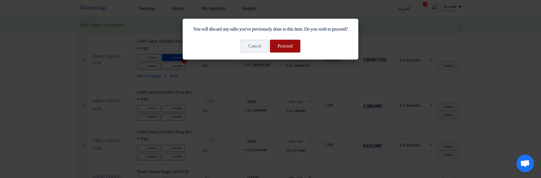
click at [299, 53] on button "Proceed" at bounding box center [285, 46] width 30 height 13
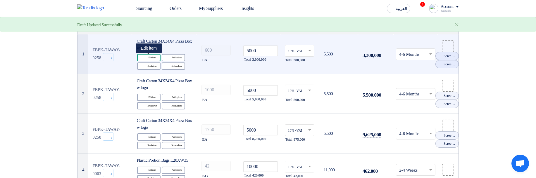
click at [148, 58] on div "Edit Edit item" at bounding box center [148, 57] width 23 height 7
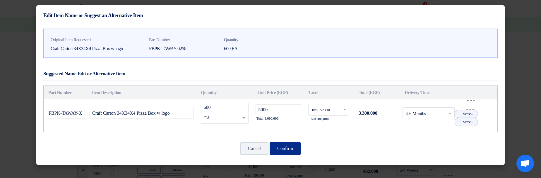
click at [292, 153] on button "Confirm" at bounding box center [284, 148] width 31 height 13
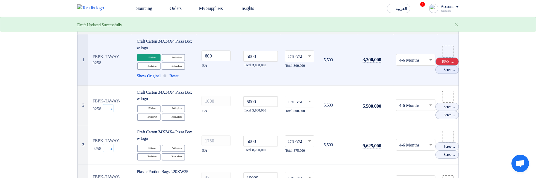
click at [440, 61] on icon "Cancel" at bounding box center [439, 62] width 4 height 4
click at [440, 65] on icon "Cancel" at bounding box center [439, 66] width 4 height 4
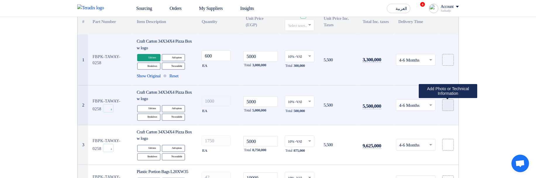
click at [446, 103] on use at bounding box center [446, 103] width 0 height 0
click at [0, 0] on input "file" at bounding box center [0, 0] width 0 height 0
